Goal: Task Accomplishment & Management: Manage account settings

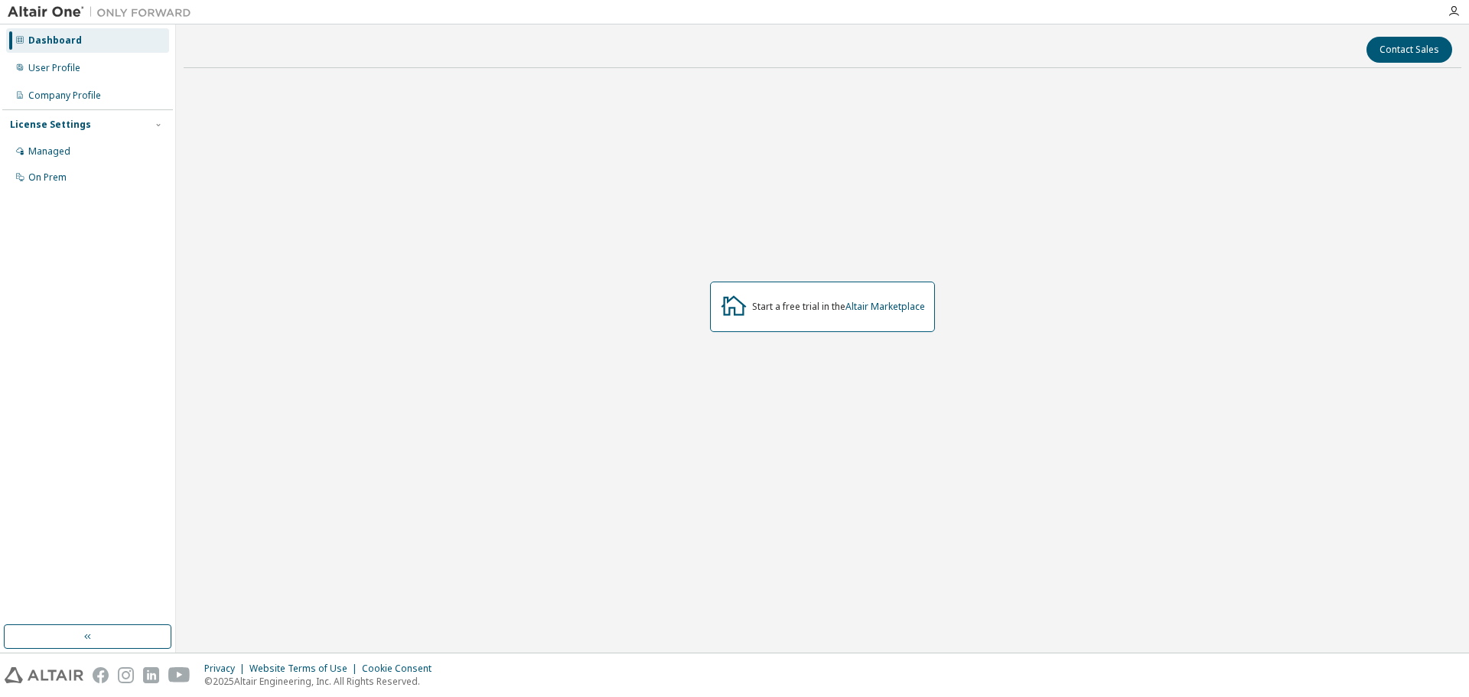
click at [73, 126] on div "License Settings" at bounding box center [50, 125] width 81 height 12
click at [75, 145] on div "Managed" at bounding box center [87, 151] width 163 height 24
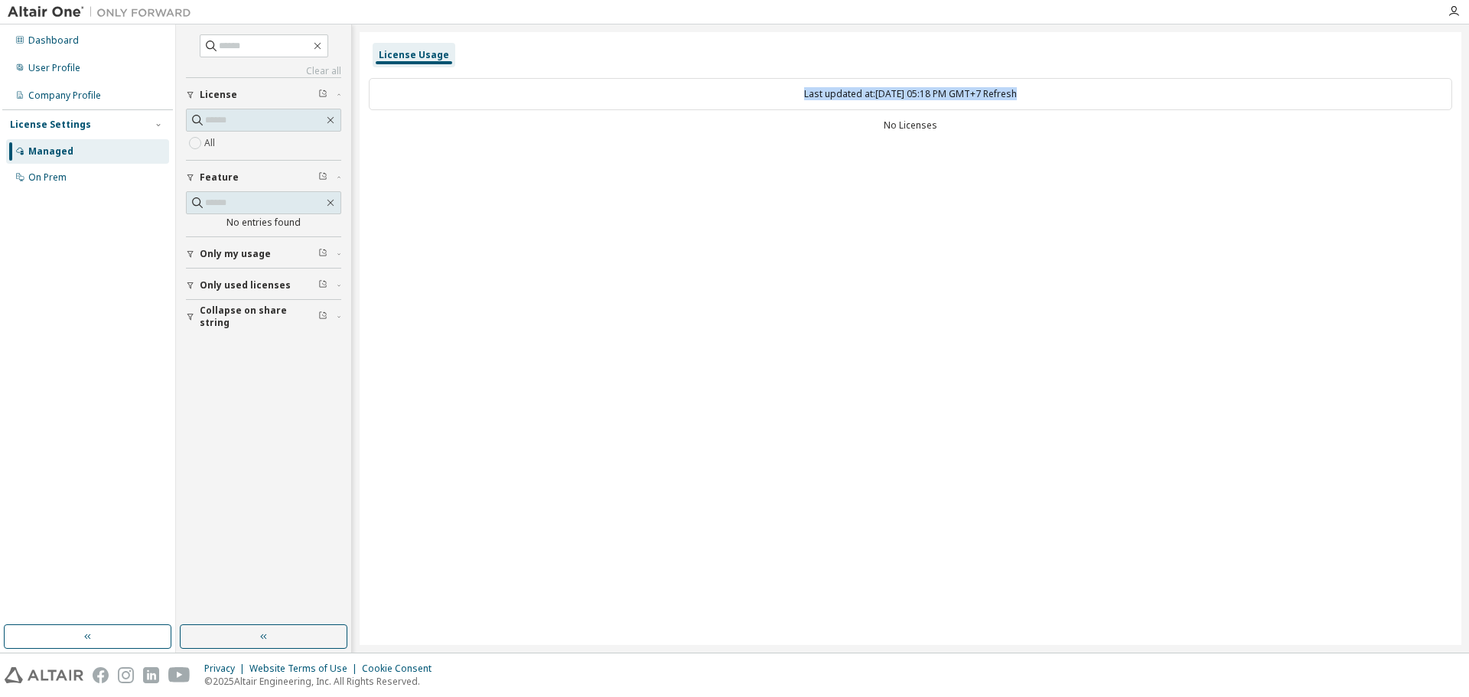
drag, startPoint x: 767, startPoint y: 87, endPoint x: 1041, endPoint y: 96, distance: 274.1
click at [1041, 96] on div "Last updated at: [DATE] 05:18 PM GMT+7 Refresh" at bounding box center [910, 94] width 1083 height 32
click at [939, 122] on div "No Licenses" at bounding box center [910, 125] width 1083 height 12
click at [931, 125] on div "No Licenses" at bounding box center [910, 125] width 1083 height 12
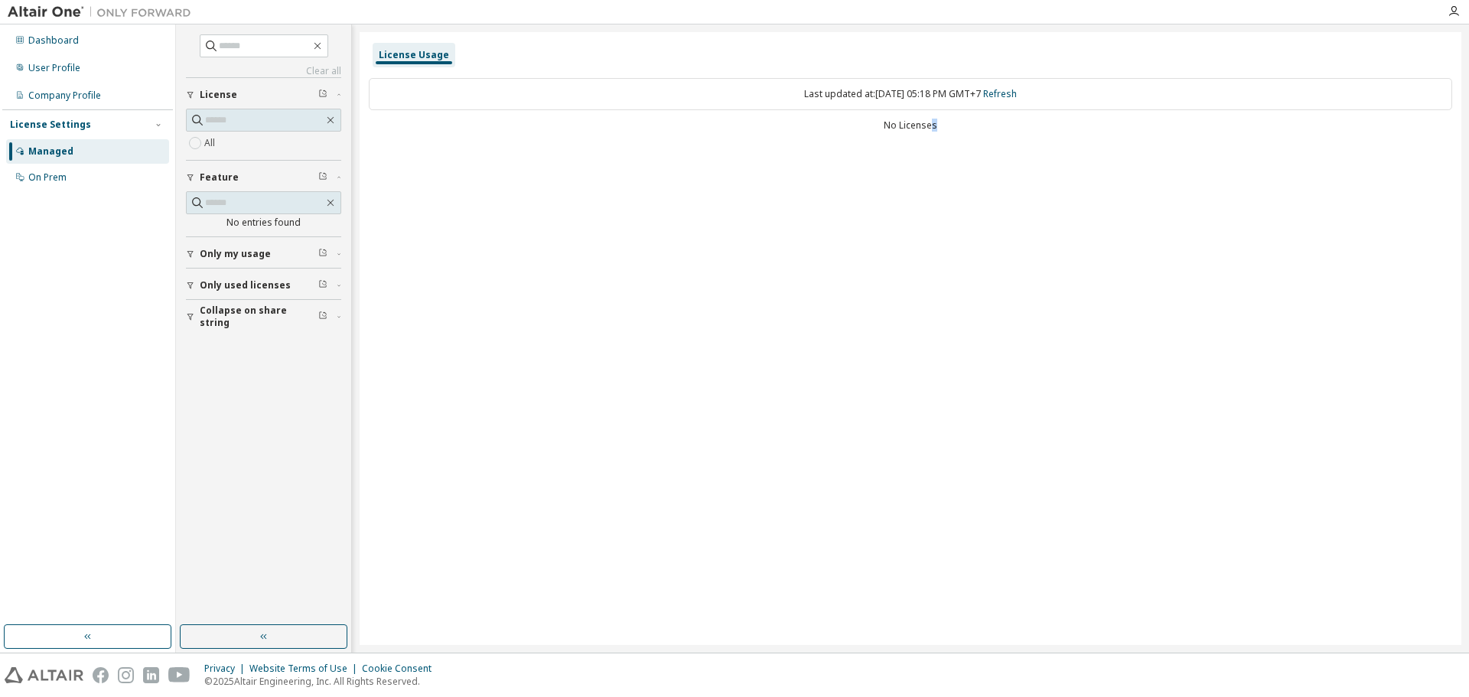
click at [239, 252] on span "Only my usage" at bounding box center [235, 254] width 71 height 12
click at [259, 258] on span "Only my usage" at bounding box center [235, 254] width 71 height 12
click at [270, 199] on input "text" at bounding box center [264, 202] width 119 height 15
click at [258, 125] on input "text" at bounding box center [264, 119] width 119 height 15
click at [95, 168] on div "On Prem" at bounding box center [87, 177] width 163 height 24
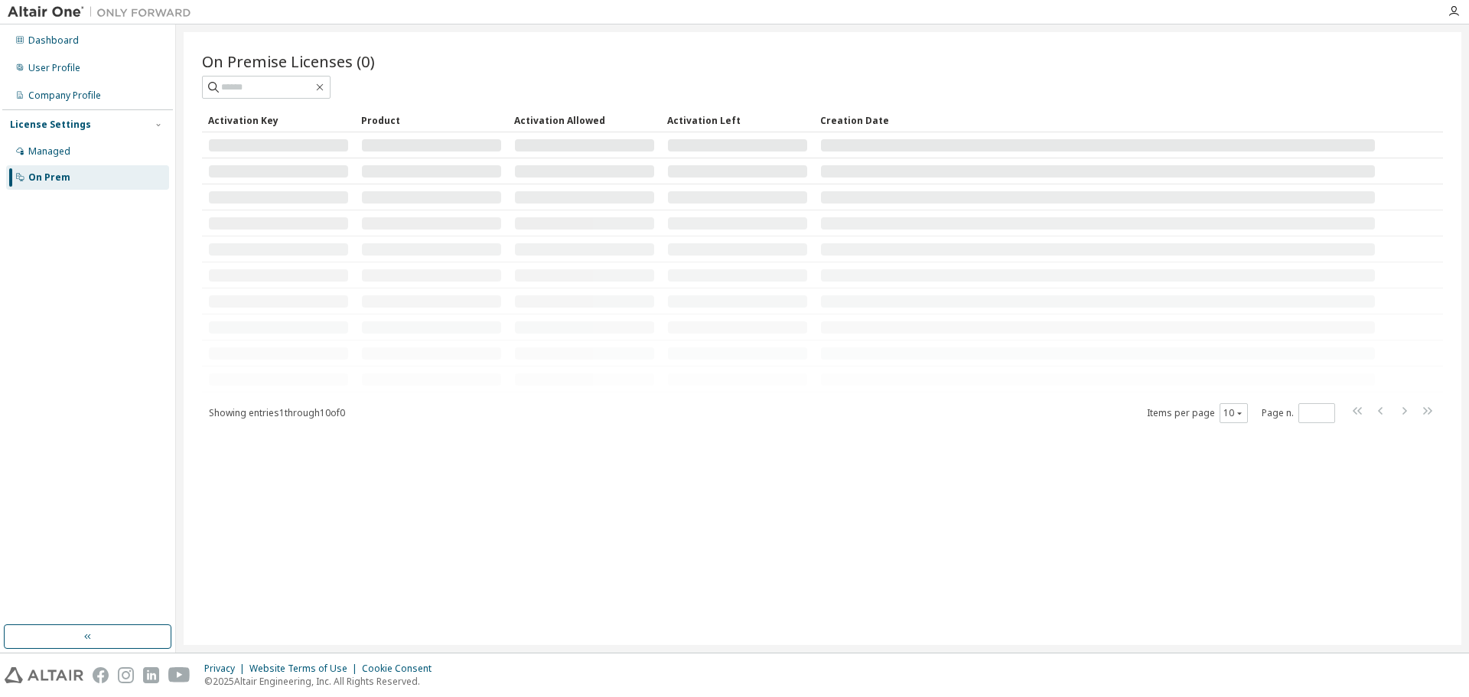
click at [406, 174] on div at bounding box center [431, 171] width 139 height 12
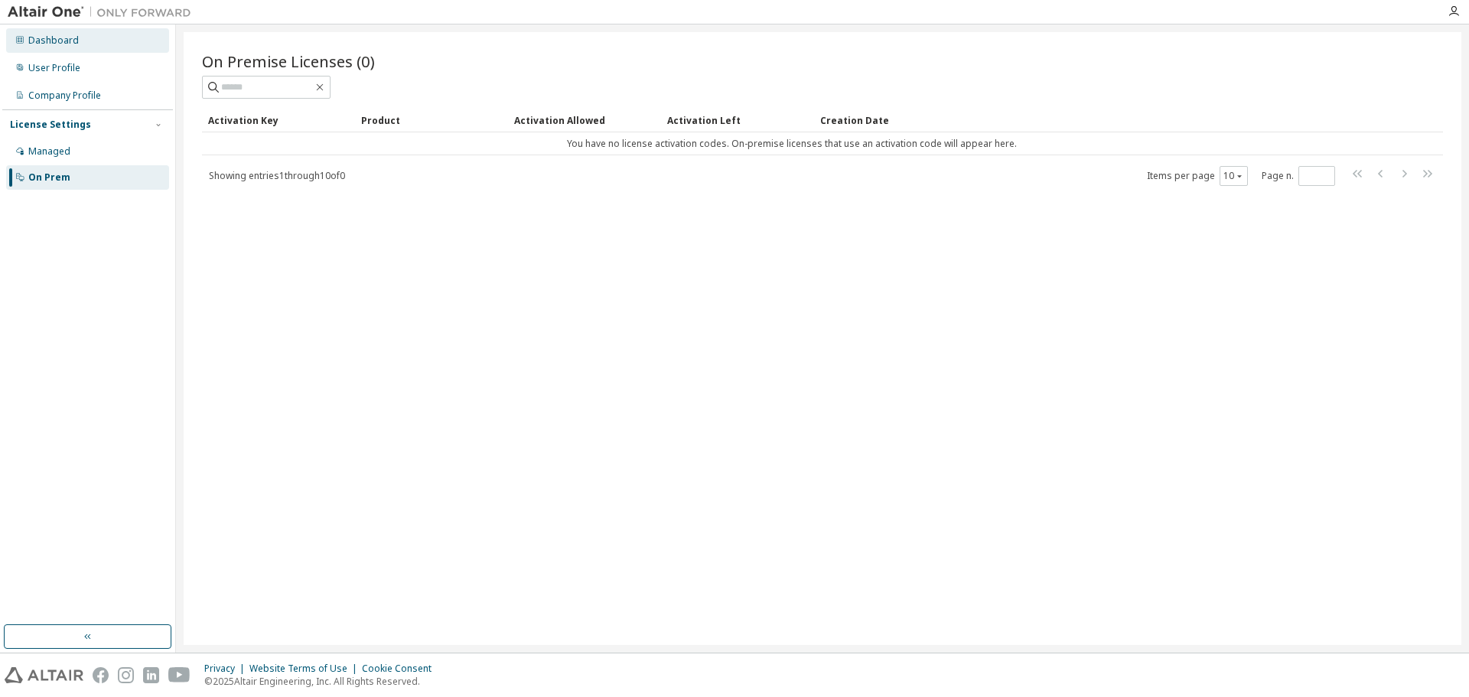
click at [50, 38] on div "Dashboard" at bounding box center [53, 40] width 50 height 12
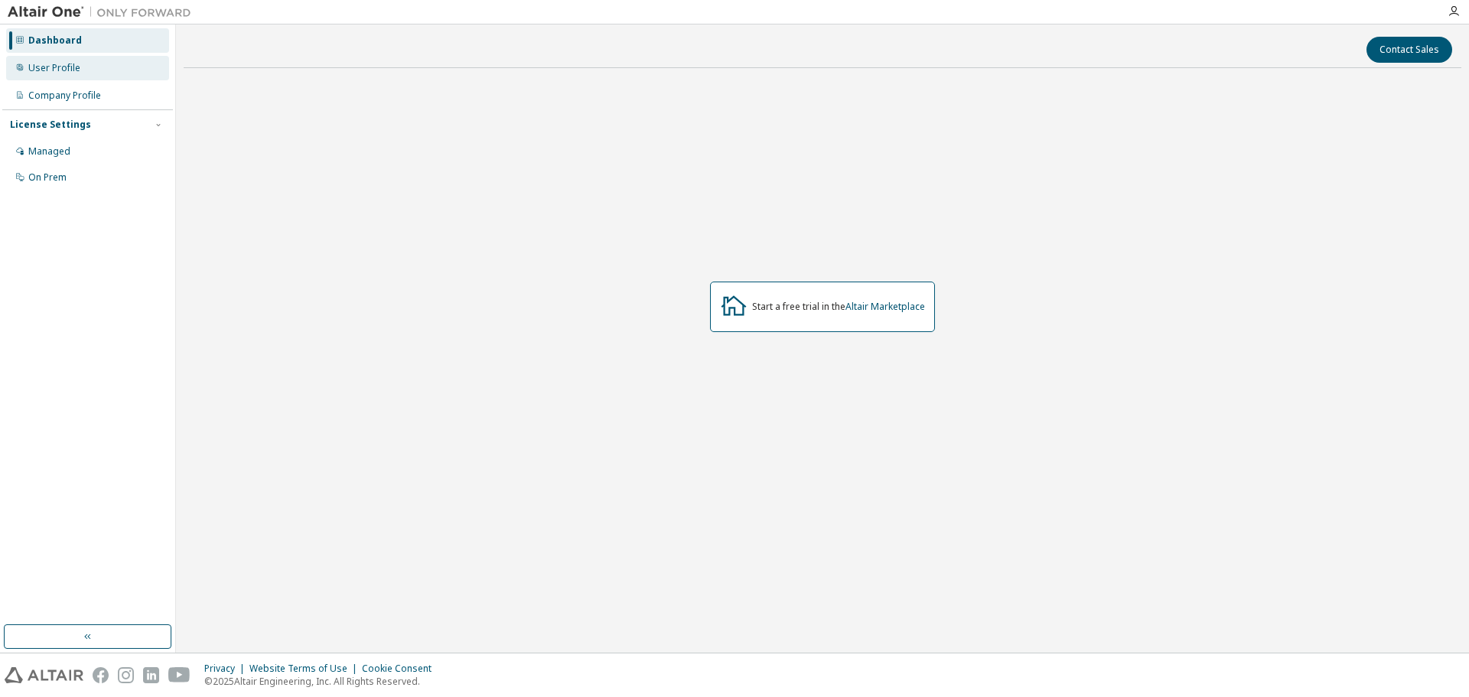
click at [52, 65] on div "User Profile" at bounding box center [54, 68] width 52 height 12
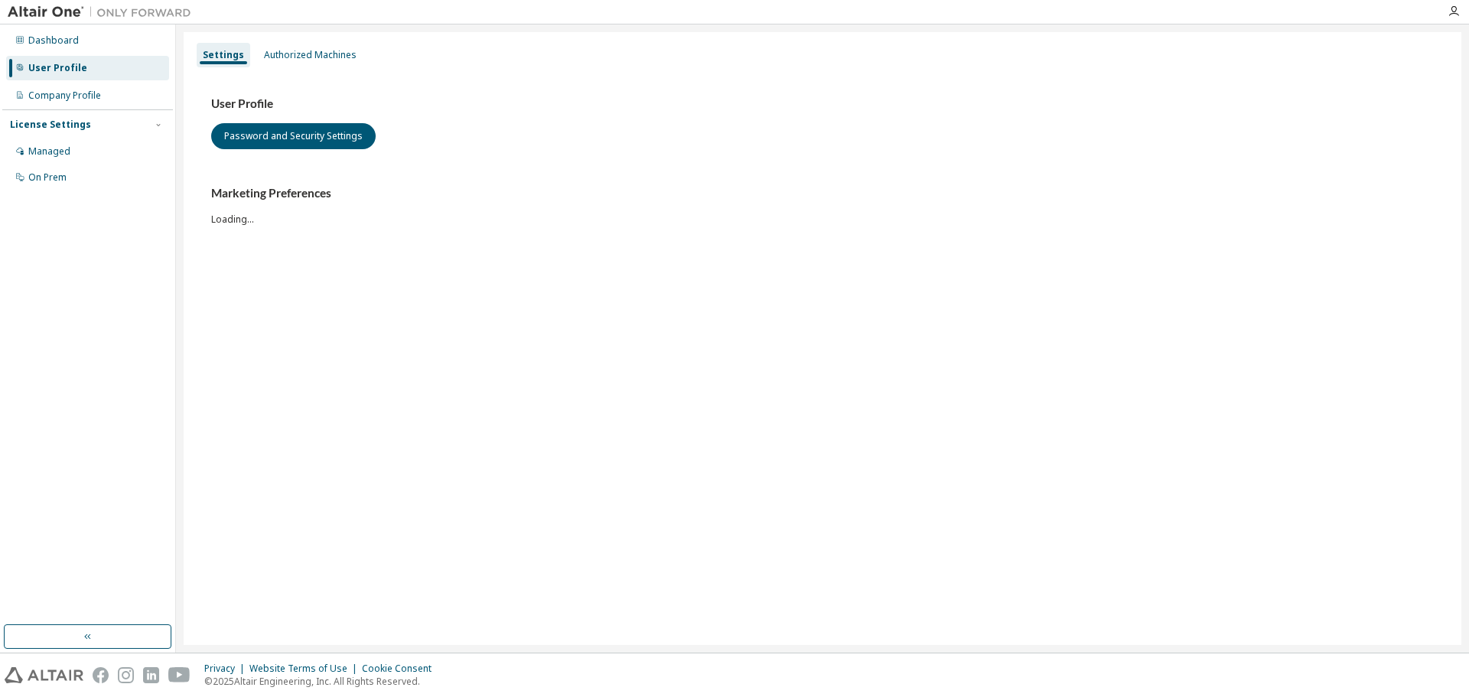
click at [57, 15] on img at bounding box center [103, 12] width 191 height 15
